Goal: Information Seeking & Learning: Learn about a topic

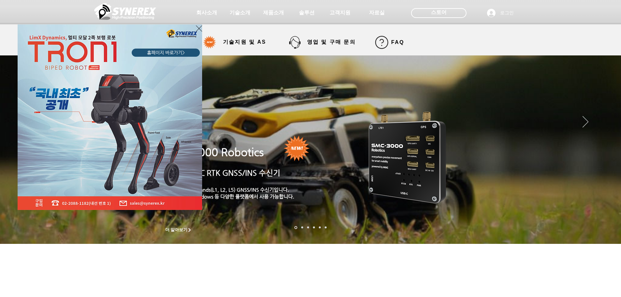
click at [200, 29] on icon "사이트로 돌아가기" at bounding box center [199, 28] width 6 height 8
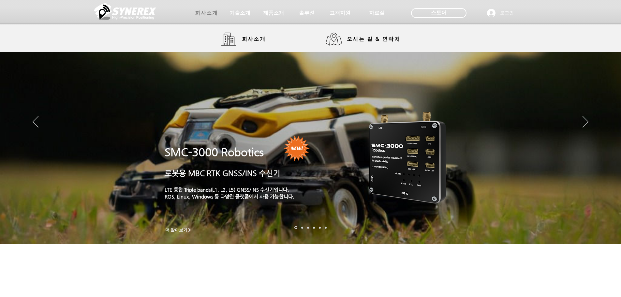
click at [210, 14] on span "회사소개" at bounding box center [206, 13] width 23 height 7
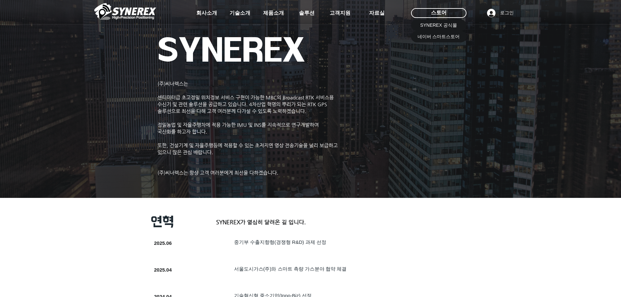
drag, startPoint x: 249, startPoint y: 203, endPoint x: 197, endPoint y: 188, distance: 54.3
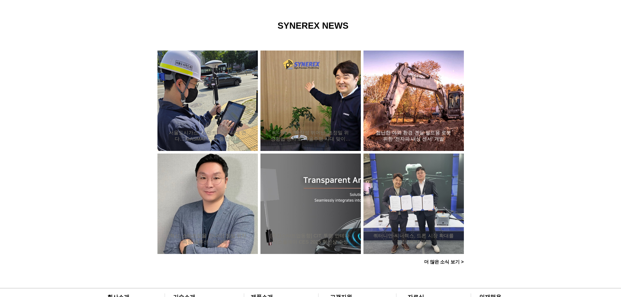
scroll to position [465, 0]
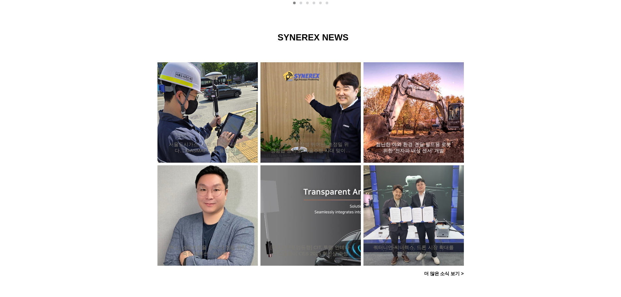
click at [389, 105] on div "험난한 야외 환경 견딜 필드용 로봇 위한 ‘전자파 내성 센서’ 개발" at bounding box center [413, 112] width 83 height 85
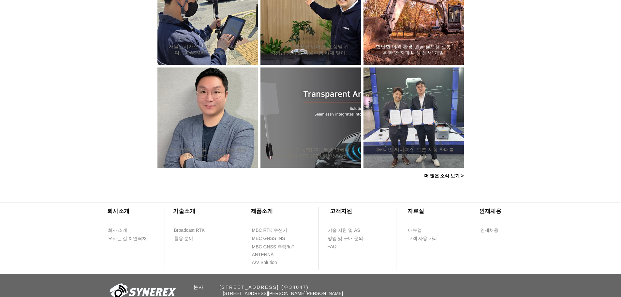
scroll to position [498, 0]
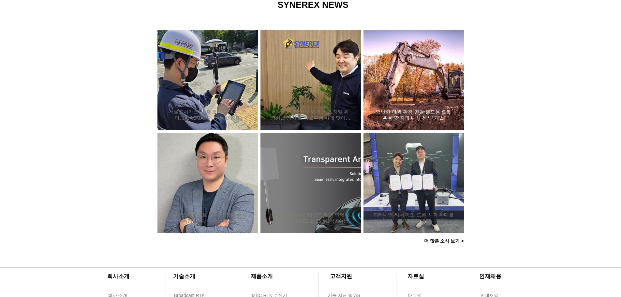
click at [410, 86] on div "험난한 야외 환경 견딜 필드용 로봇 위한 ‘전자파 내성 센서’ 개발" at bounding box center [413, 79] width 83 height 85
click at [413, 113] on h2 "험난한 야외 환경 견딜 필드용 로봇 위한 ‘전자파 내성 센서’ 개발" at bounding box center [413, 115] width 81 height 12
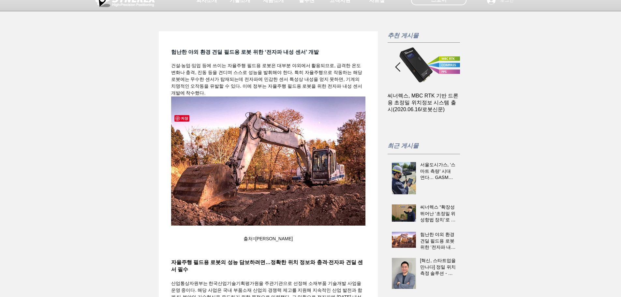
scroll to position [33, 0]
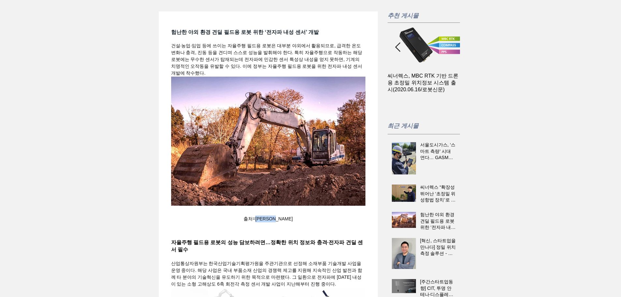
drag, startPoint x: 296, startPoint y: 234, endPoint x: 260, endPoint y: 235, distance: 35.9
click at [260, 227] on figcaption "출처=[PERSON_NAME]" at bounding box center [268, 218] width 194 height 17
copy span "[PERSON_NAME]"
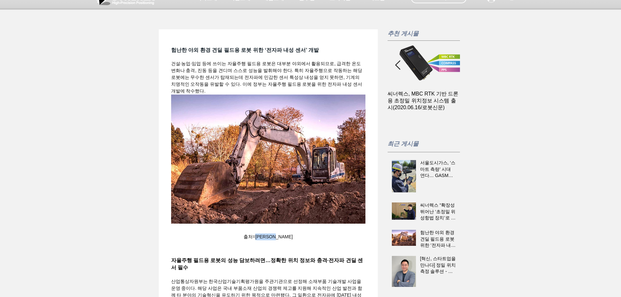
scroll to position [0, 0]
